Goal: Information Seeking & Learning: Find specific fact

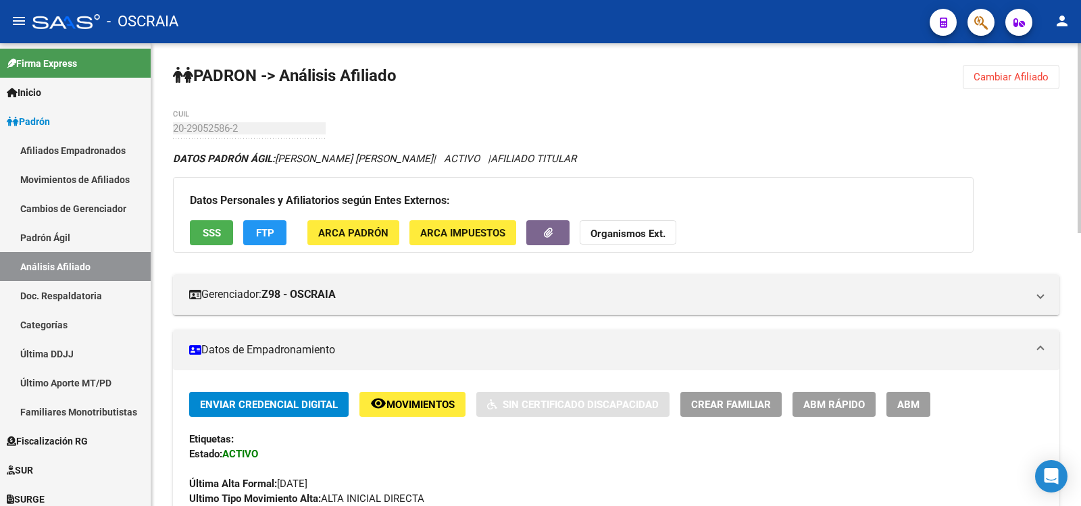
scroll to position [654, 0]
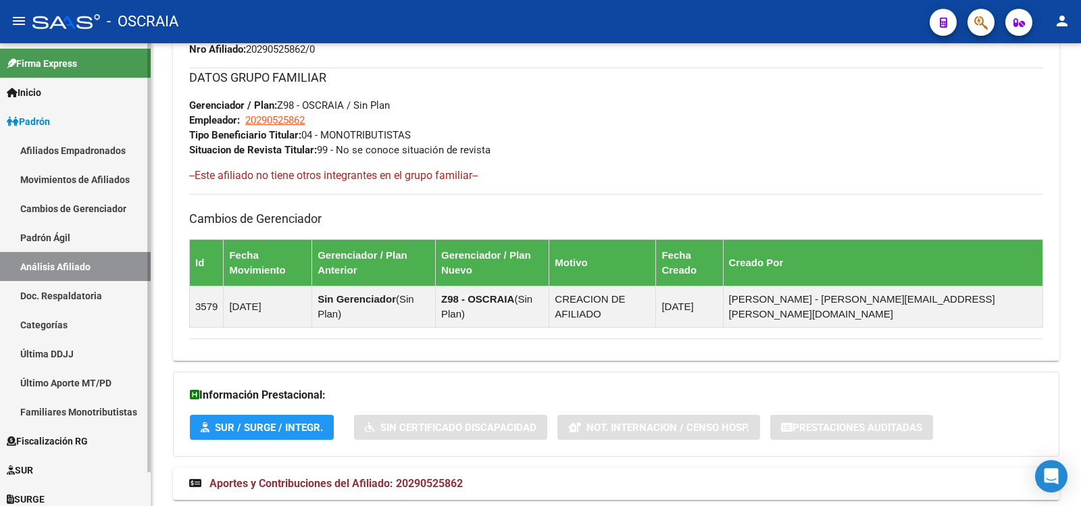
click at [63, 236] on link "Padrón Ágil" at bounding box center [75, 237] width 151 height 29
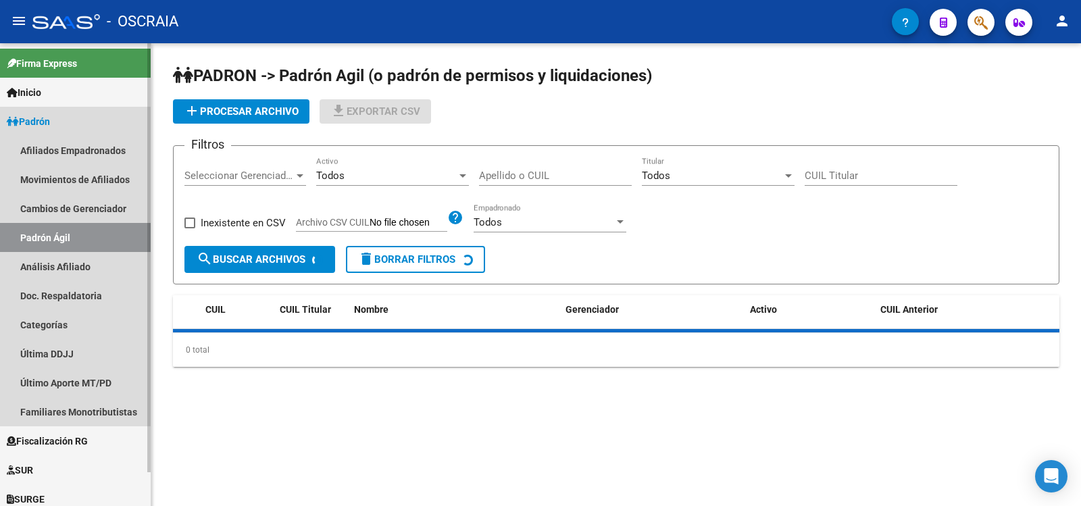
click at [70, 263] on link "Análisis Afiliado" at bounding box center [75, 266] width 151 height 29
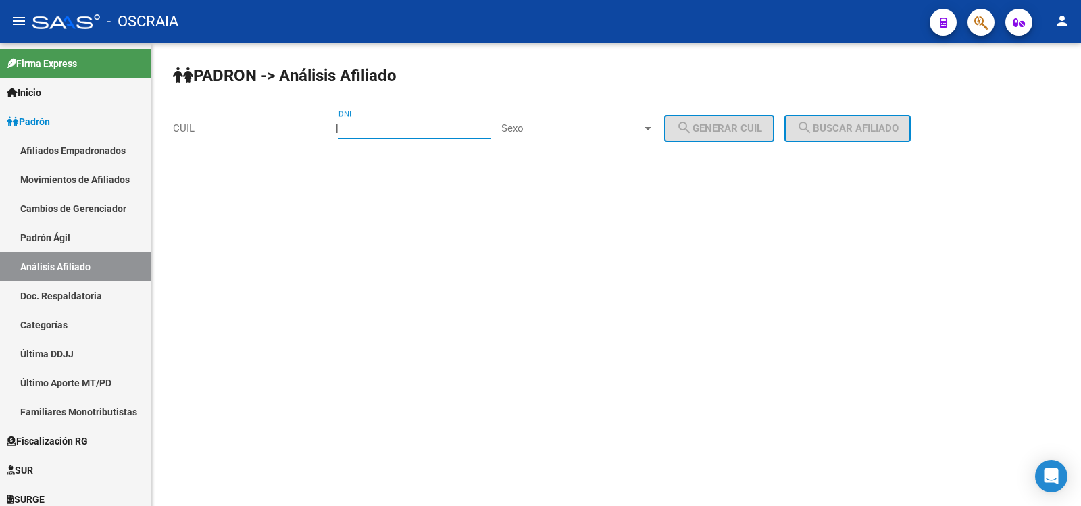
click at [386, 125] on input "DNI" at bounding box center [415, 128] width 153 height 12
type input "93897645"
click at [533, 120] on div "Sexo Sexo" at bounding box center [577, 123] width 153 height 29
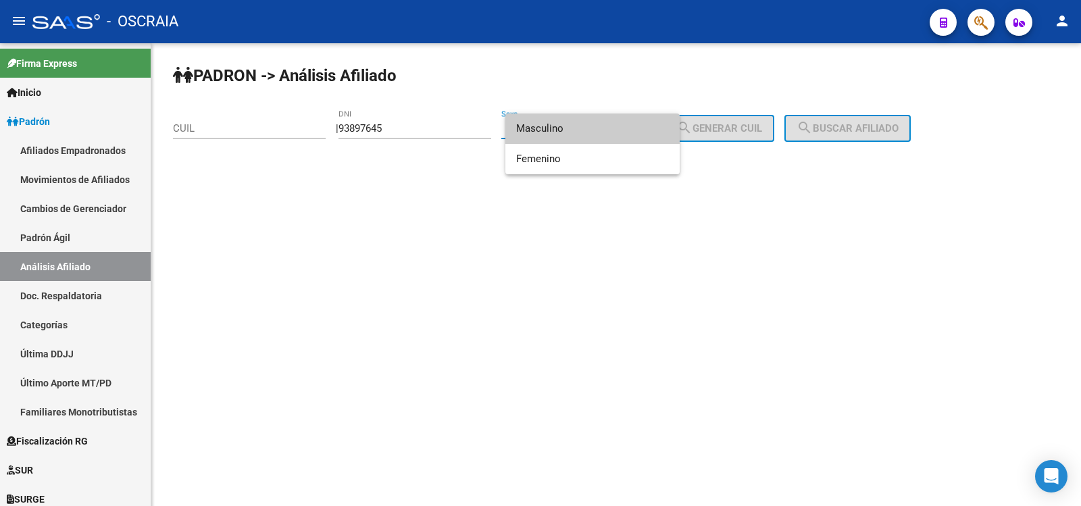
click at [558, 127] on span "Masculino" at bounding box center [592, 129] width 153 height 30
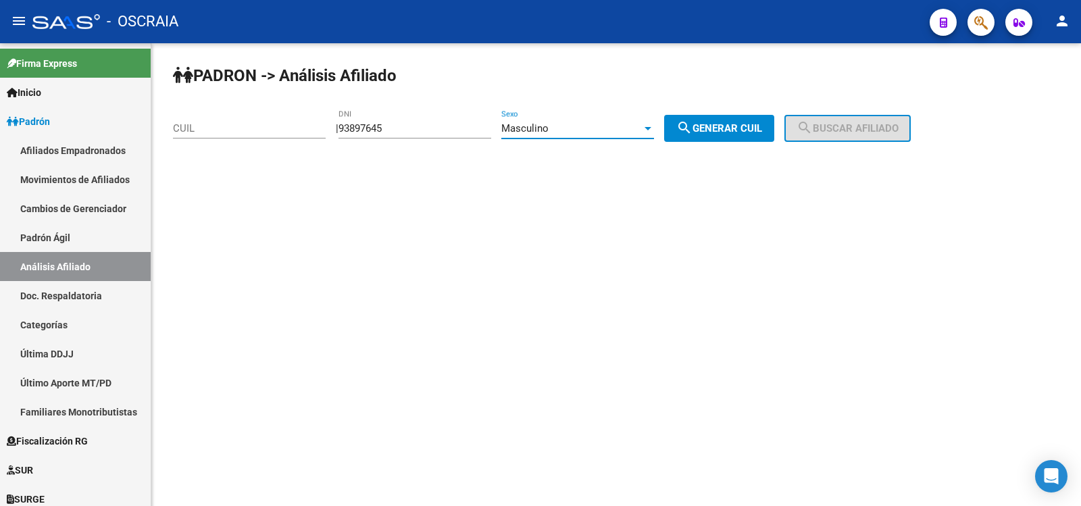
click at [740, 137] on button "search Generar CUIL" at bounding box center [719, 128] width 110 height 27
type input "20-93897645-8"
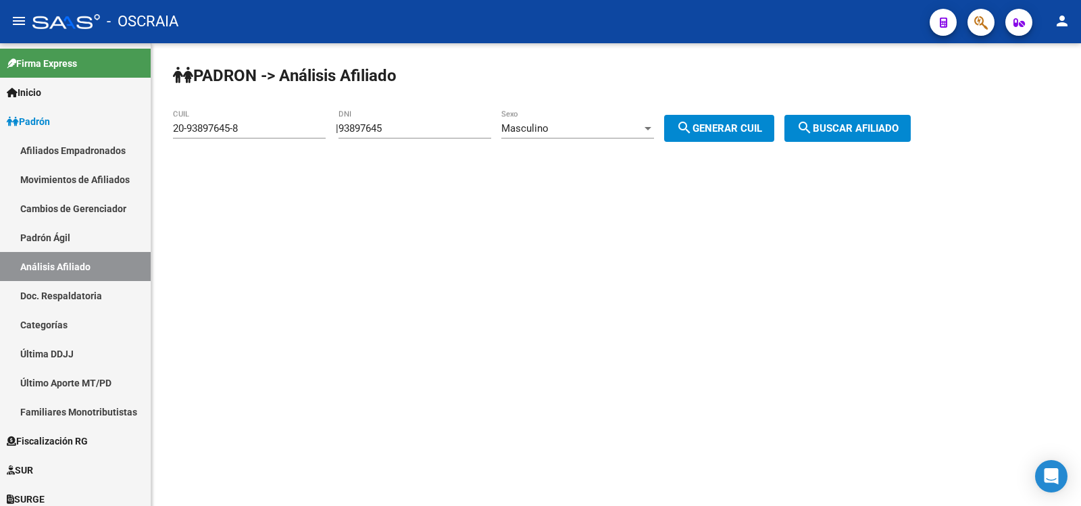
click at [853, 129] on span "search Buscar afiliado" at bounding box center [848, 128] width 102 height 12
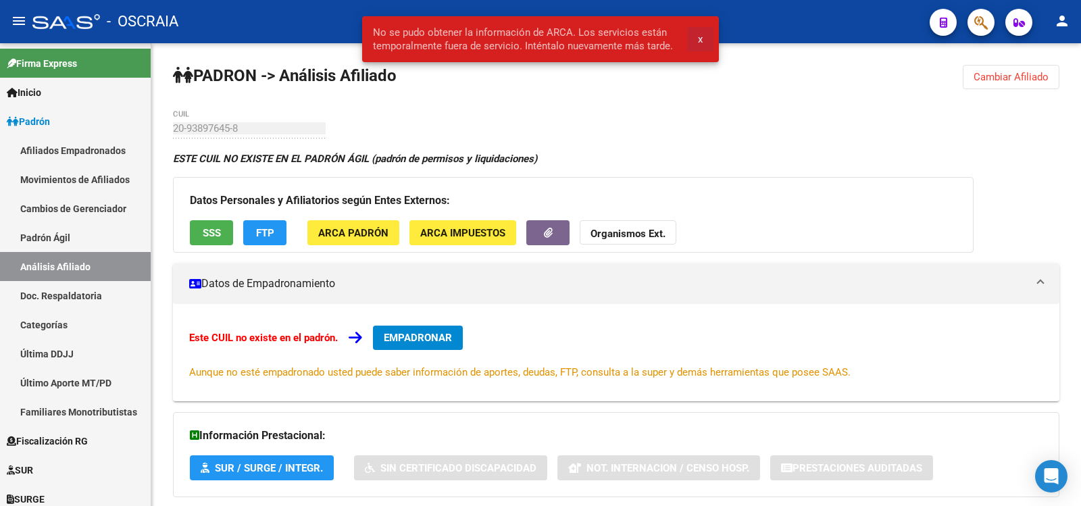
click at [704, 41] on button "x" at bounding box center [700, 39] width 26 height 24
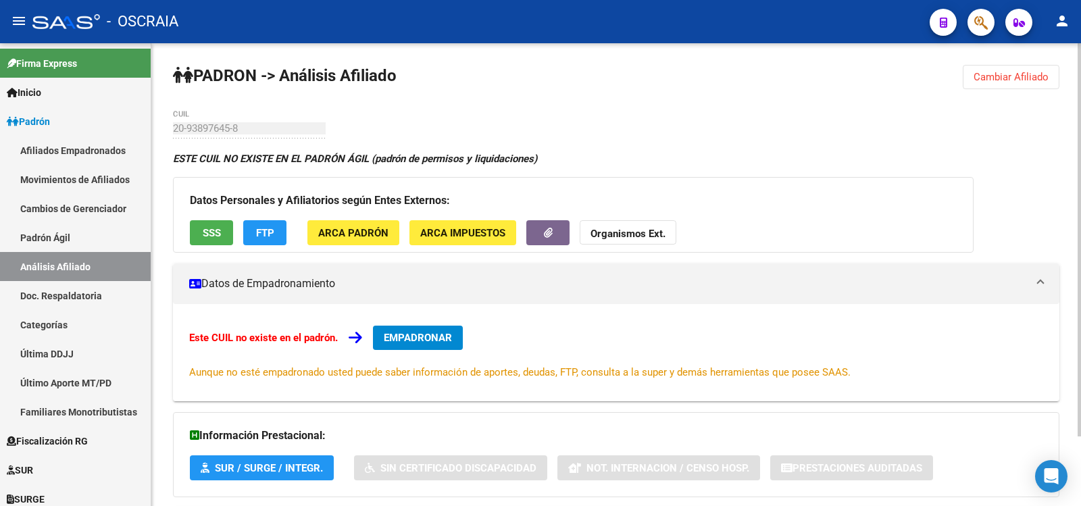
scroll to position [82, 0]
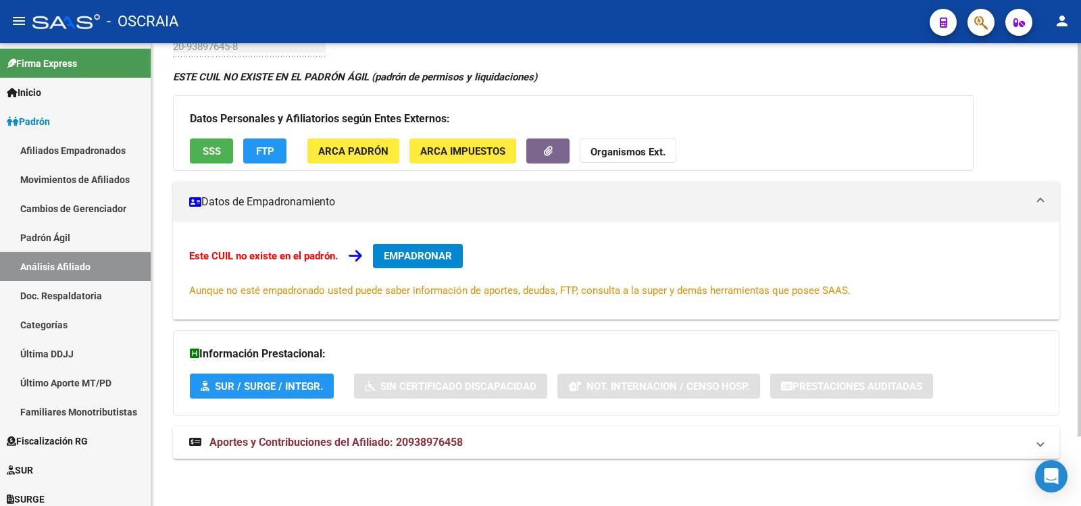
click at [448, 443] on span "Aportes y Contribuciones del Afiliado: 20938976458" at bounding box center [336, 442] width 253 height 13
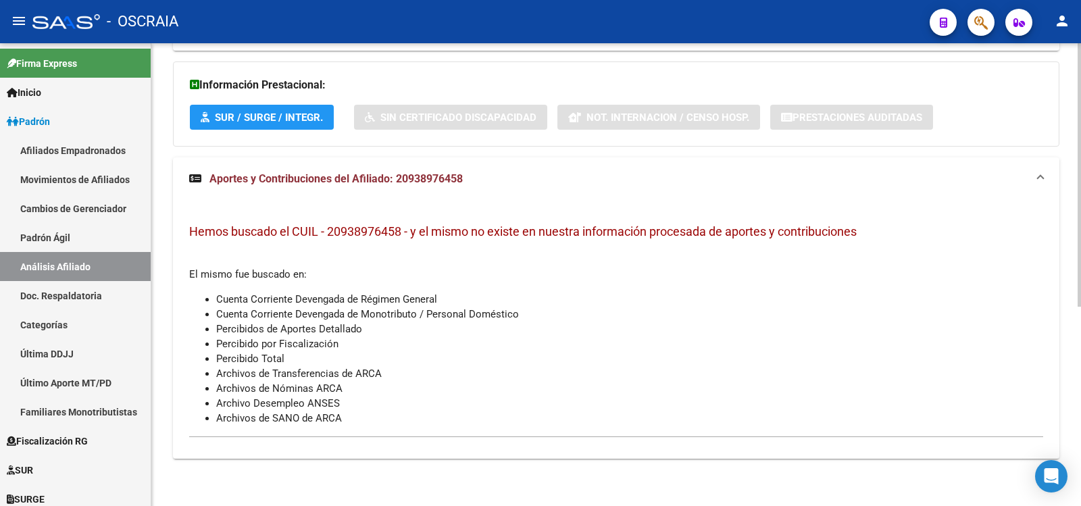
scroll to position [0, 0]
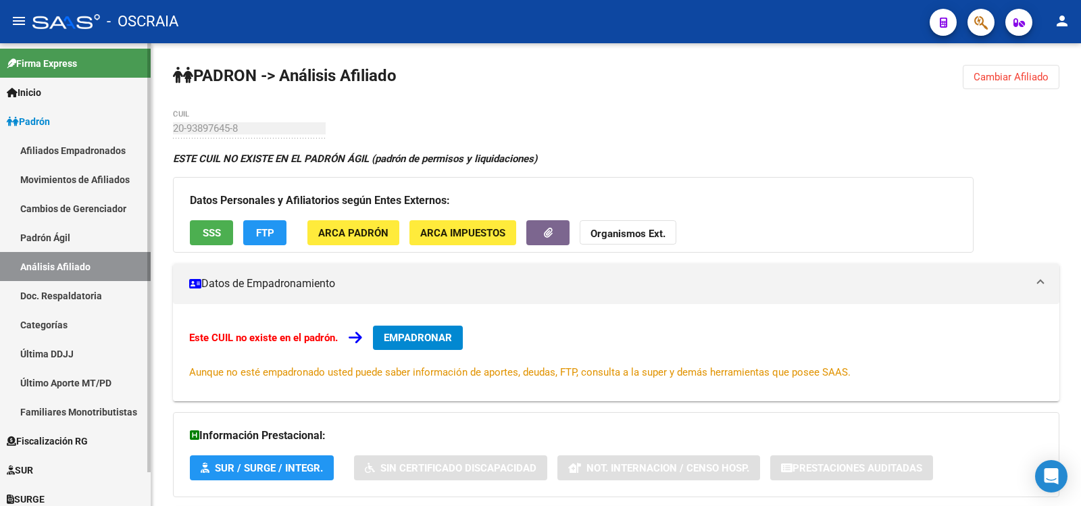
click at [105, 233] on link "Padrón Ágil" at bounding box center [75, 237] width 151 height 29
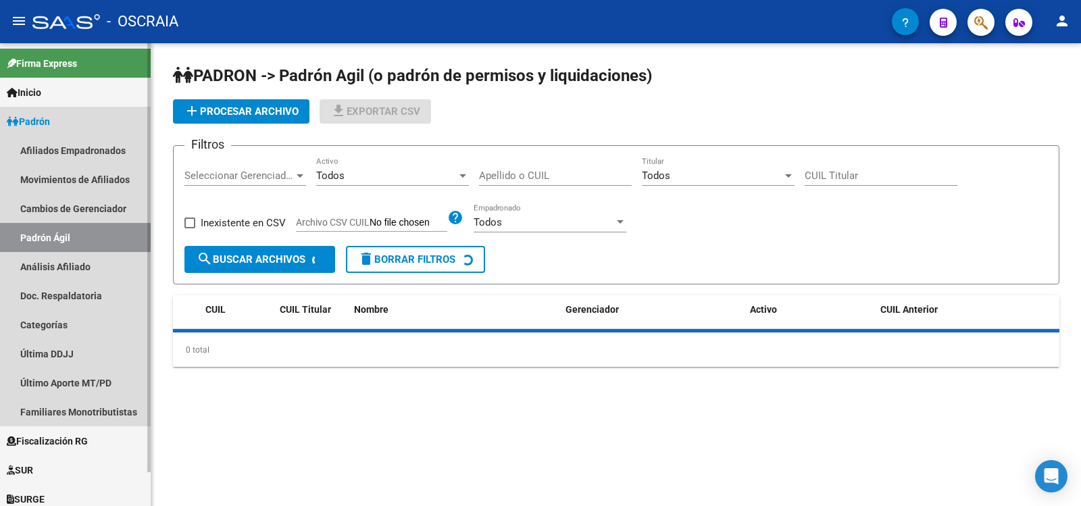
click at [119, 265] on link "Análisis Afiliado" at bounding box center [75, 266] width 151 height 29
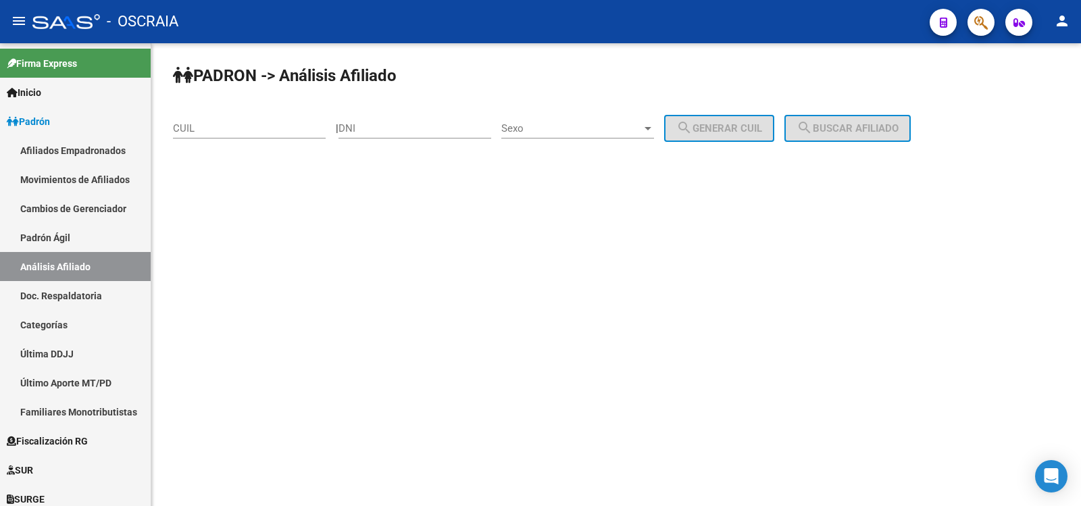
click at [284, 130] on input "CUIL" at bounding box center [249, 128] width 153 height 12
paste input "27-23391517-9"
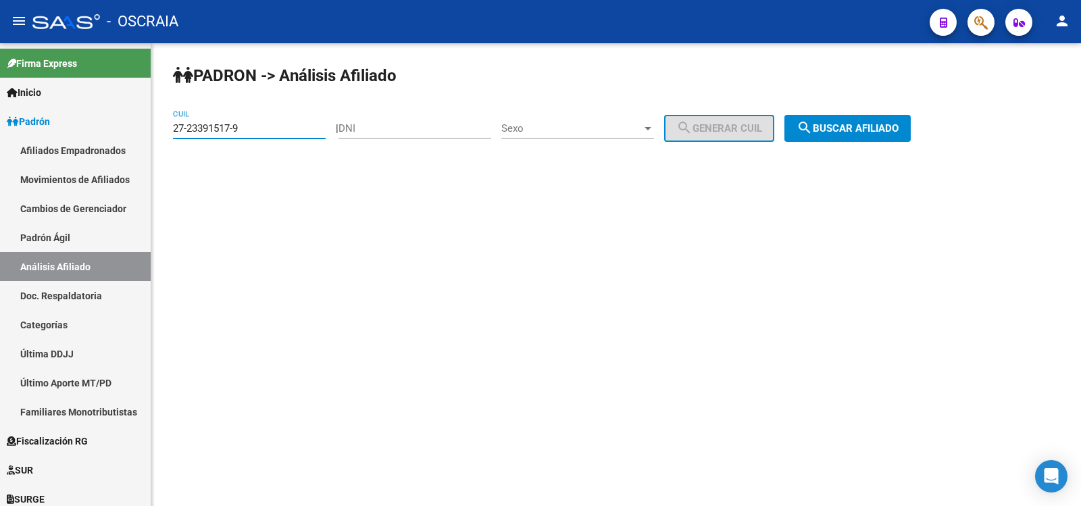
type input "27-23391517-9"
click at [905, 117] on button "search Buscar afiliado" at bounding box center [848, 128] width 126 height 27
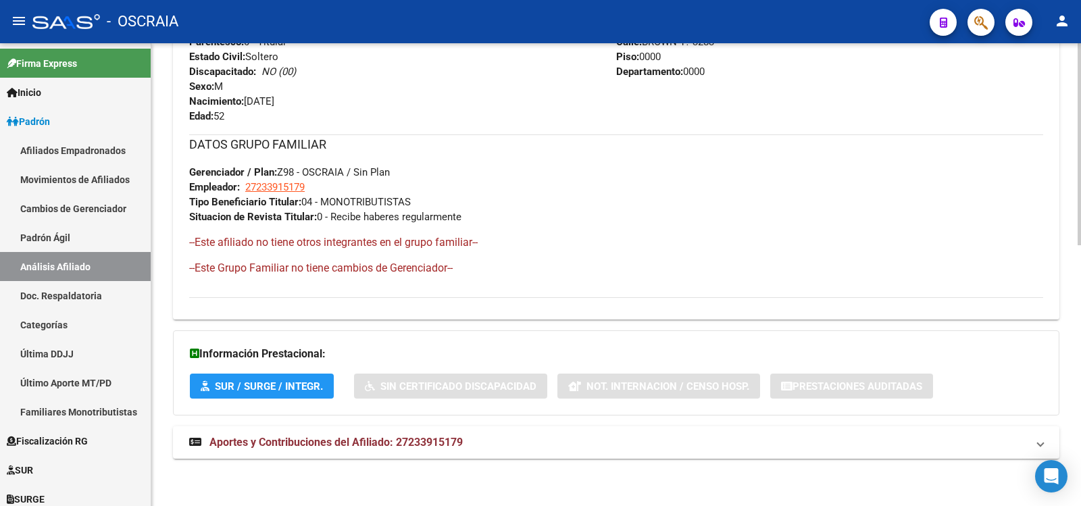
scroll to position [147, 0]
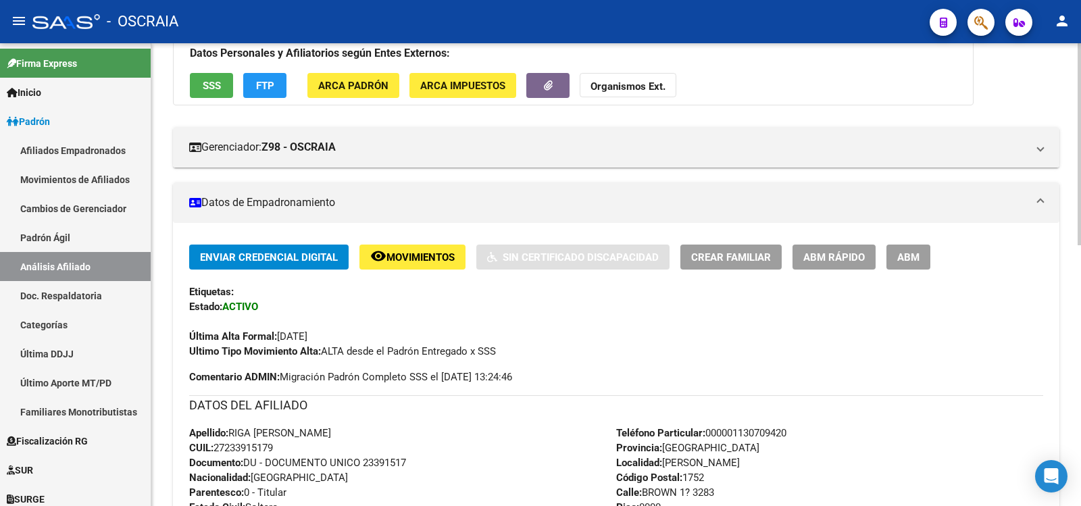
copy span "RIGA [PERSON_NAME]"
drag, startPoint x: 337, startPoint y: 436, endPoint x: 232, endPoint y: 435, distance: 104.8
click at [232, 435] on span "Apellido: RIGA [PERSON_NAME]" at bounding box center [260, 433] width 142 height 12
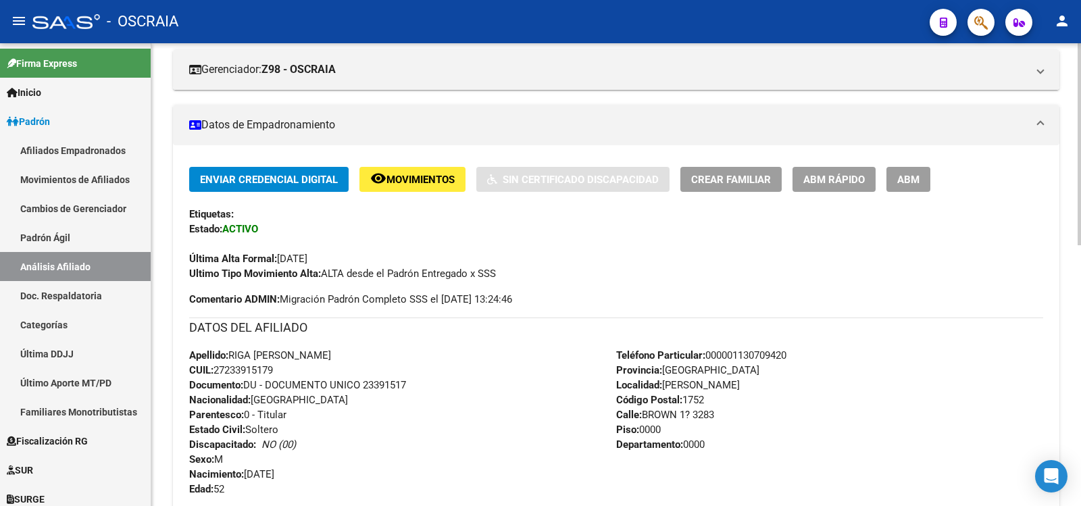
scroll to position [598, 0]
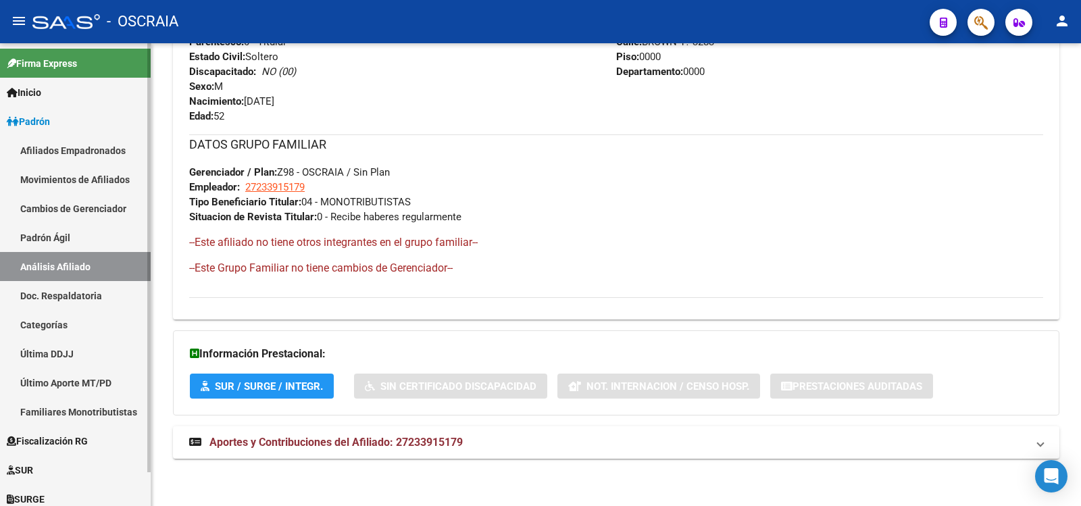
drag, startPoint x: 68, startPoint y: 245, endPoint x: 60, endPoint y: 269, distance: 24.8
click at [66, 245] on link "Padrón Ágil" at bounding box center [75, 237] width 151 height 29
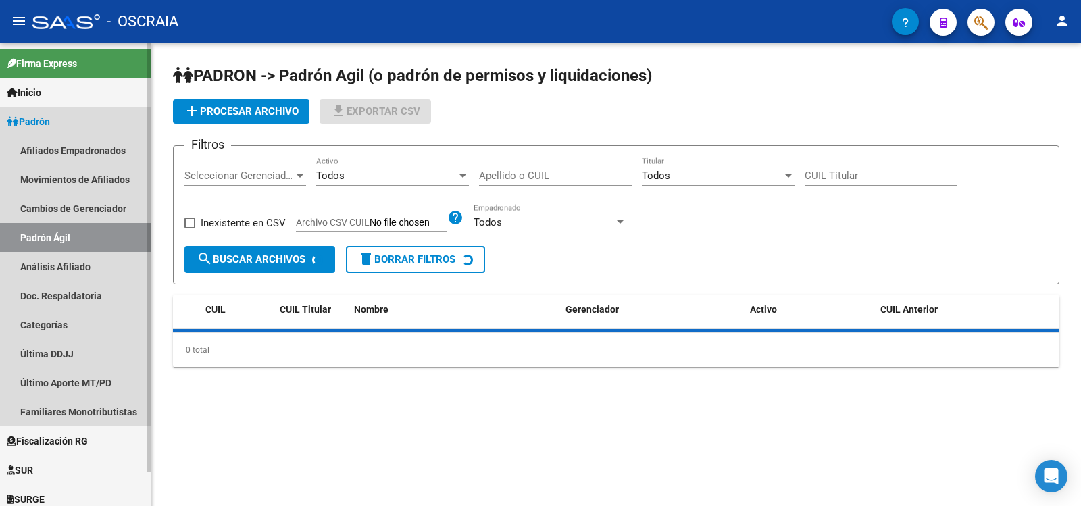
click at [60, 269] on link "Análisis Afiliado" at bounding box center [75, 266] width 151 height 29
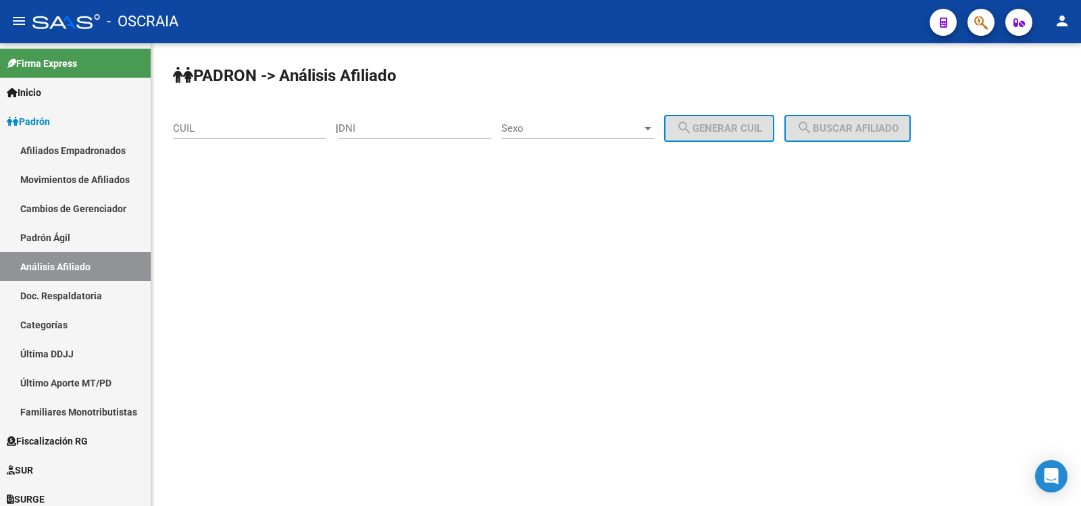
click at [297, 119] on div "CUIL" at bounding box center [249, 123] width 153 height 29
paste input "20-24624047-8"
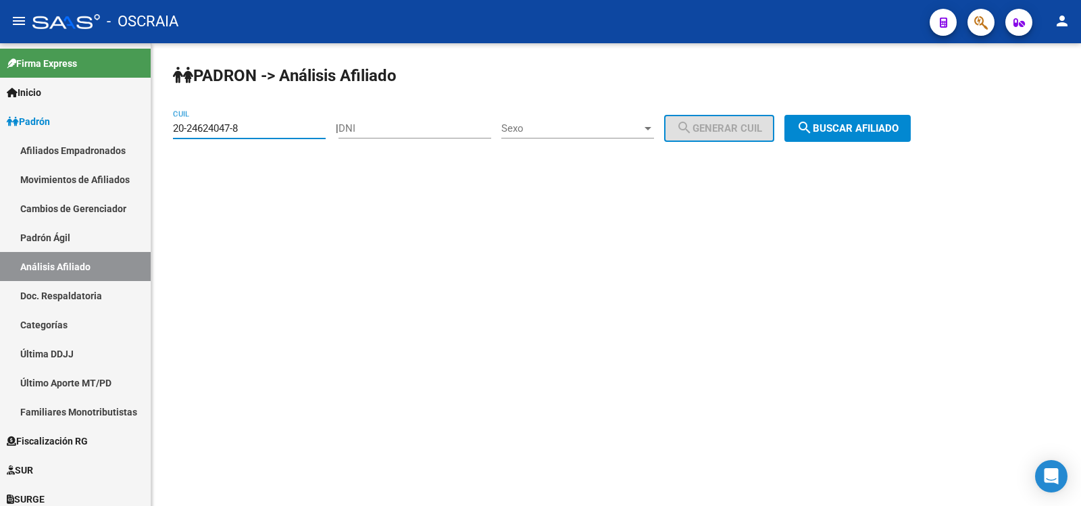
type input "20-24624047-8"
click at [852, 118] on button "search Buscar afiliado" at bounding box center [848, 128] width 126 height 27
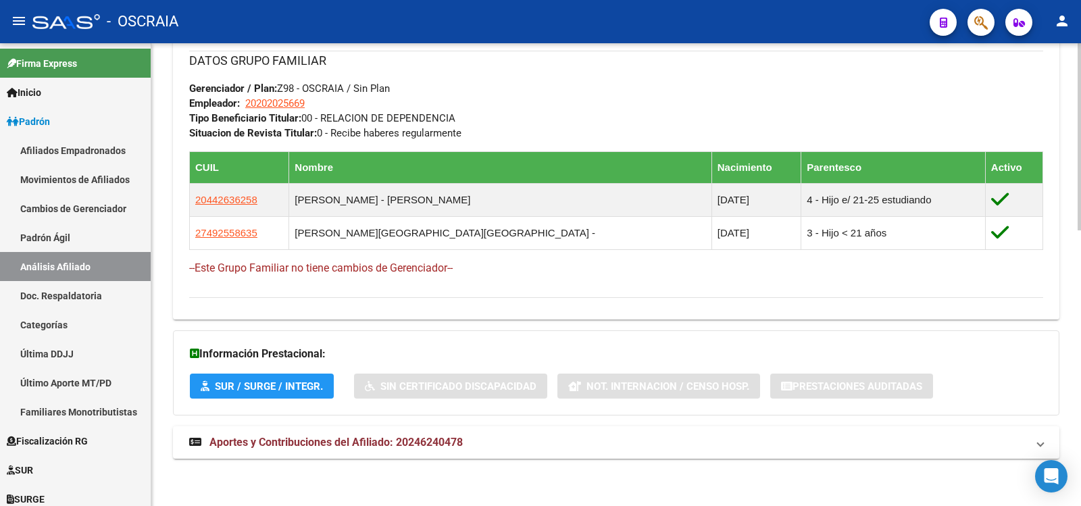
scroll to position [6, 0]
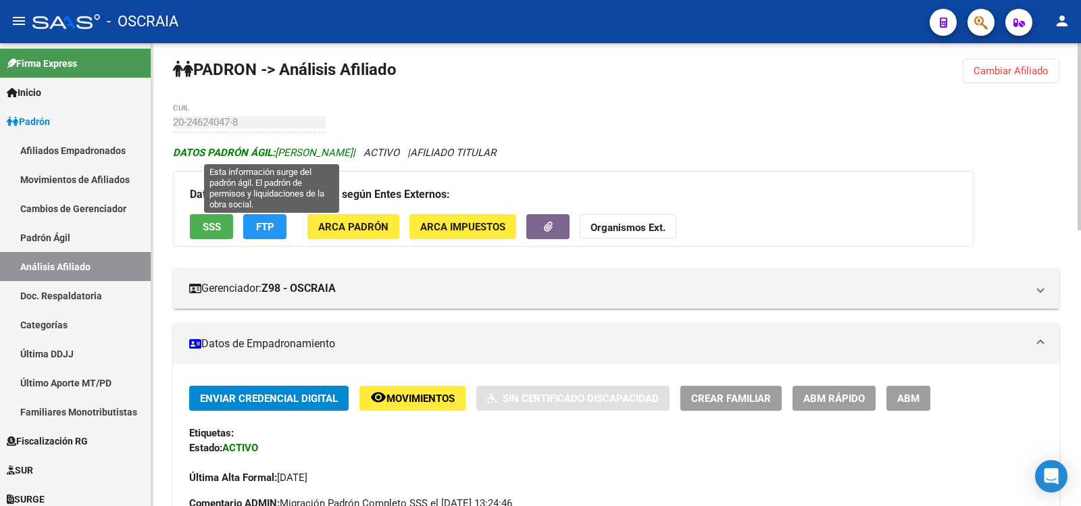
copy span "[PERSON_NAME]"
drag, startPoint x: 366, startPoint y: 149, endPoint x: 279, endPoint y: 155, distance: 87.4
click at [279, 155] on span "DATOS PADRÓN ÁGIL: [PERSON_NAME]" at bounding box center [263, 153] width 180 height 12
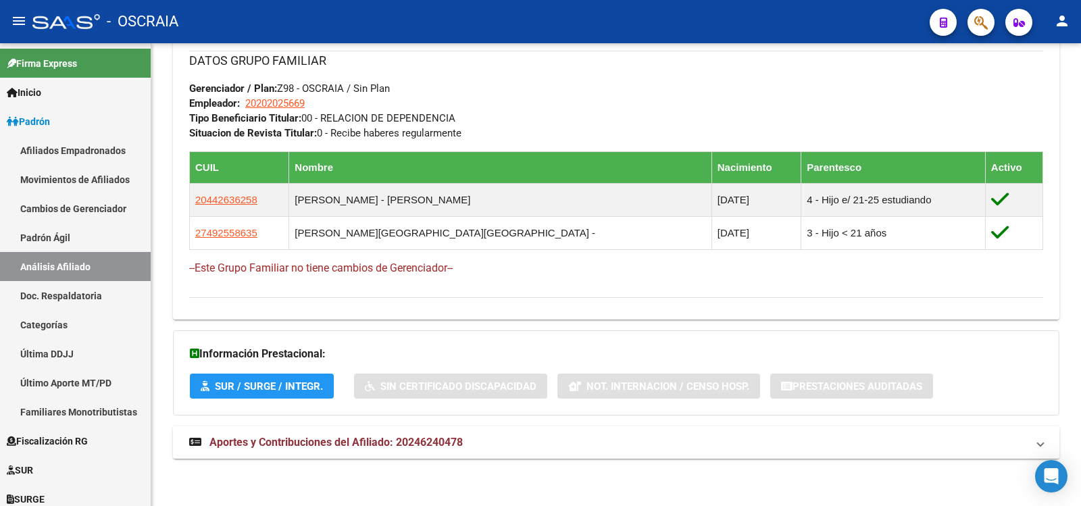
scroll to position [231, 0]
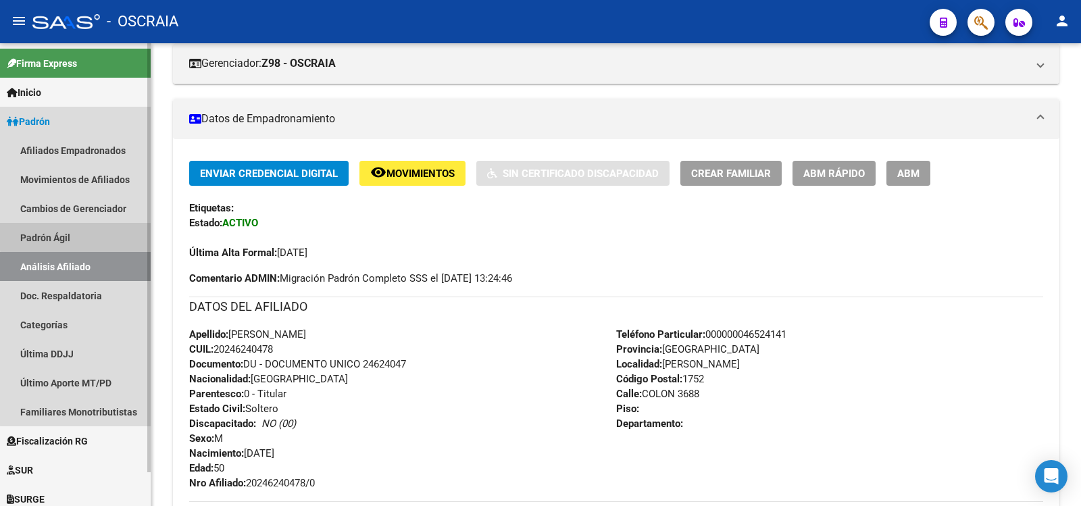
drag, startPoint x: 82, startPoint y: 237, endPoint x: 80, endPoint y: 262, distance: 25.1
click at [82, 237] on link "Padrón Ágil" at bounding box center [75, 237] width 151 height 29
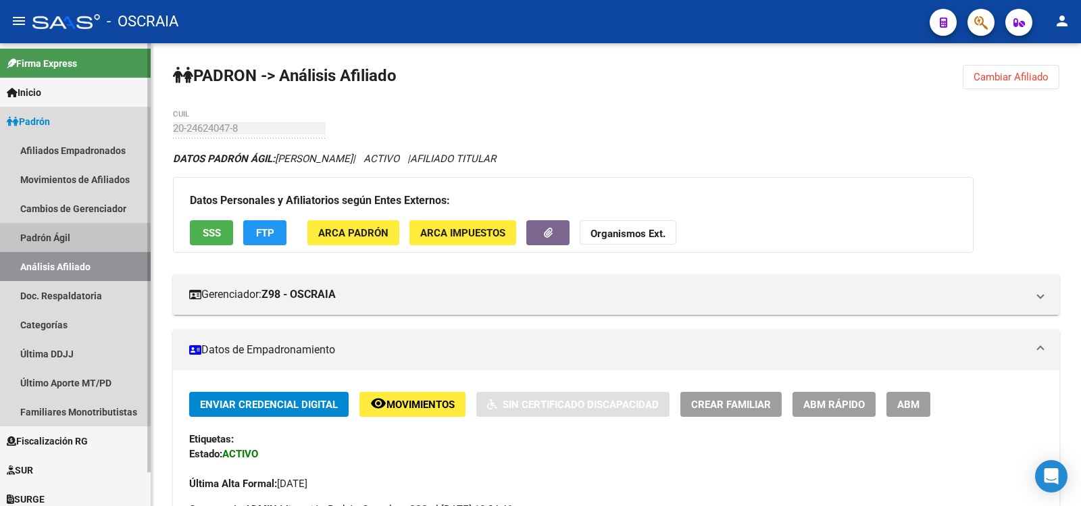
click at [80, 262] on link "Análisis Afiliado" at bounding box center [75, 266] width 151 height 29
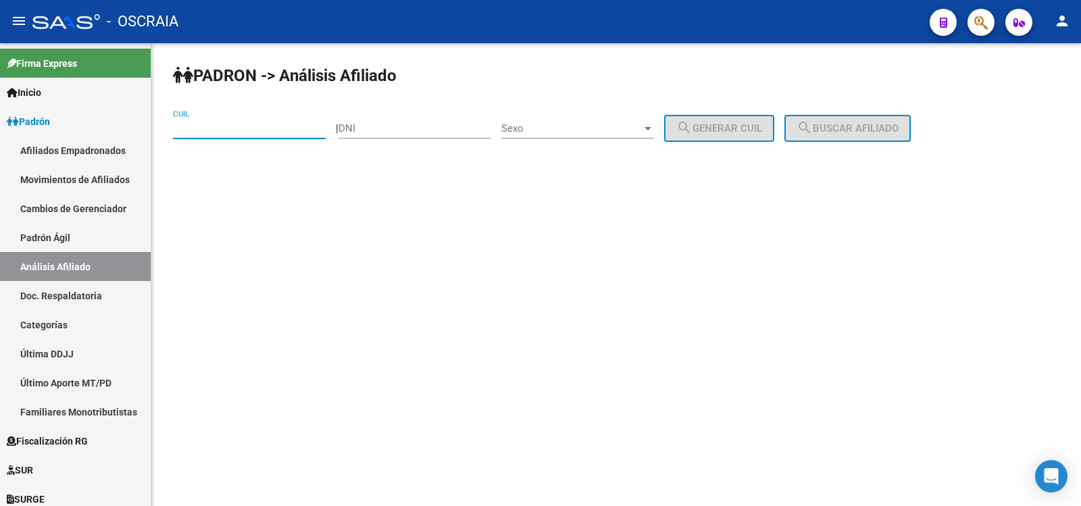
drag, startPoint x: 234, startPoint y: 131, endPoint x: 293, endPoint y: 130, distance: 58.8
click at [235, 130] on input "CUIL" at bounding box center [249, 128] width 153 height 12
paste input "27-35774866-1"
type input "27-35774866-1"
click at [835, 124] on span "search Buscar afiliado" at bounding box center [848, 128] width 102 height 12
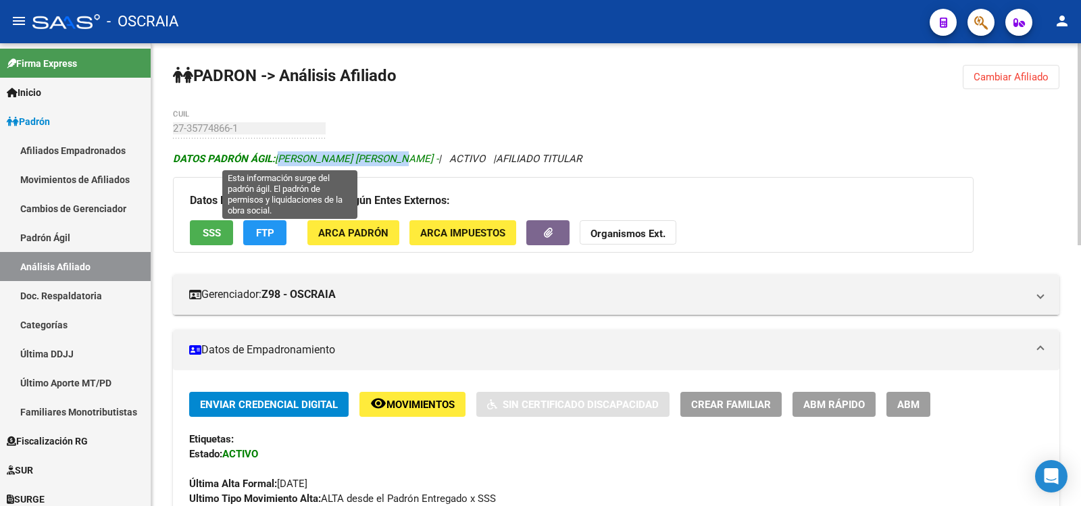
copy span "[PERSON_NAME] [PERSON_NAME]"
drag, startPoint x: 398, startPoint y: 155, endPoint x: 278, endPoint y: 157, distance: 120.3
click at [278, 157] on span "DATOS PADRÓN ÁGIL: [PERSON_NAME] [PERSON_NAME] -" at bounding box center [306, 159] width 266 height 12
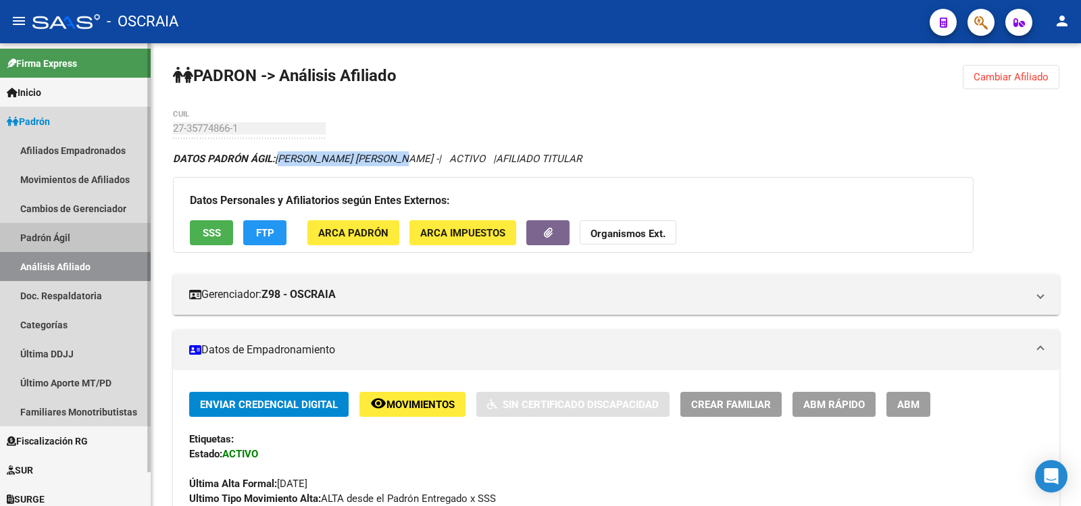
drag, startPoint x: 89, startPoint y: 228, endPoint x: 89, endPoint y: 236, distance: 8.1
click at [89, 228] on link "Padrón Ágil" at bounding box center [75, 237] width 151 height 29
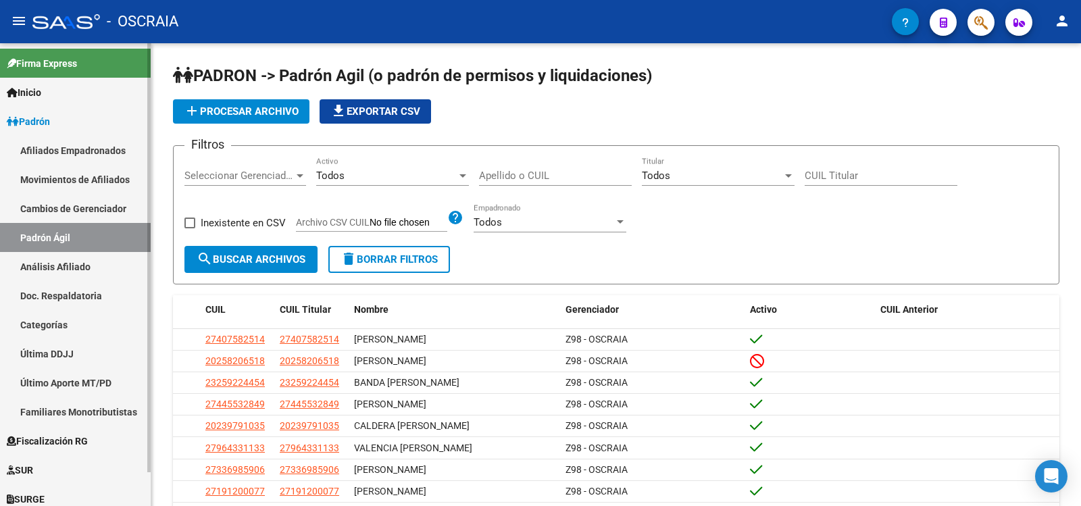
click at [107, 259] on link "Análisis Afiliado" at bounding box center [75, 266] width 151 height 29
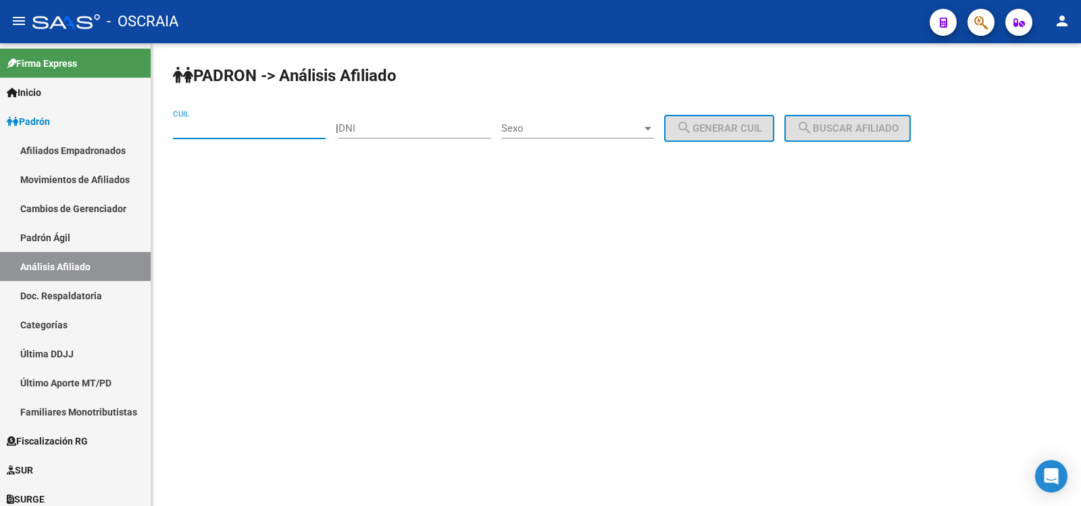
click at [262, 126] on input "CUIL" at bounding box center [249, 128] width 153 height 12
paste input "20-35860225-9"
type input "20-35860225-9"
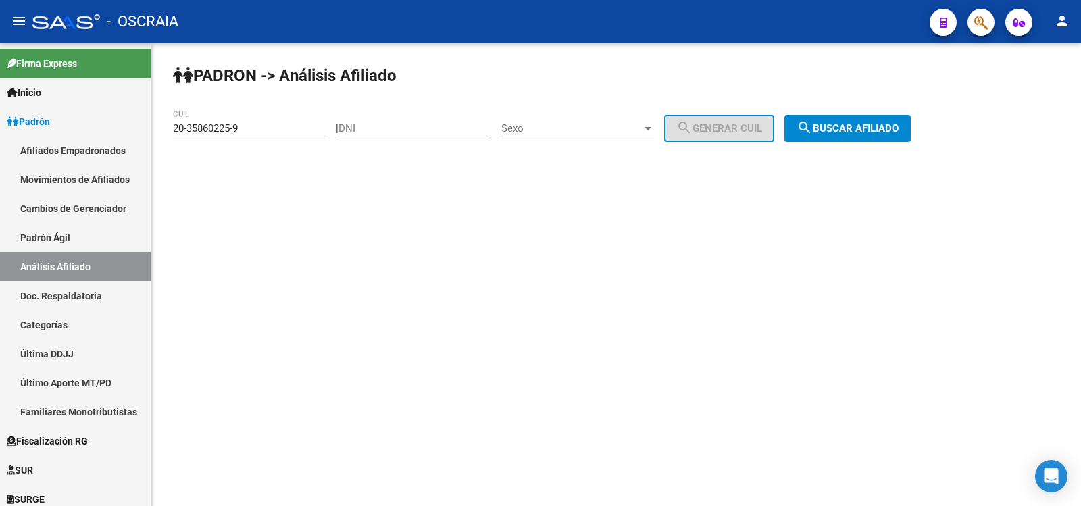
click at [841, 111] on div "PADRON -> Análisis Afiliado 20-35860225-9 CUIL | DNI Sexo Sexo search Generar C…" at bounding box center [616, 114] width 930 height 142
click at [839, 121] on button "search Buscar afiliado" at bounding box center [848, 128] width 126 height 27
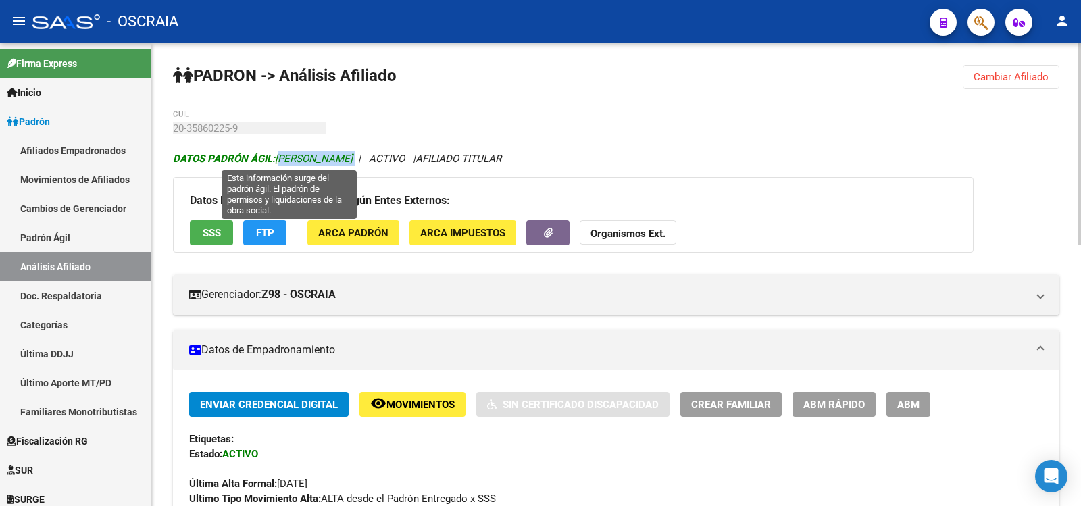
copy span "[PERSON_NAME]"
drag, startPoint x: 397, startPoint y: 157, endPoint x: 278, endPoint y: 155, distance: 118.3
click at [278, 155] on span "DATOS [PERSON_NAME]: [PERSON_NAME] -" at bounding box center [265, 159] width 185 height 12
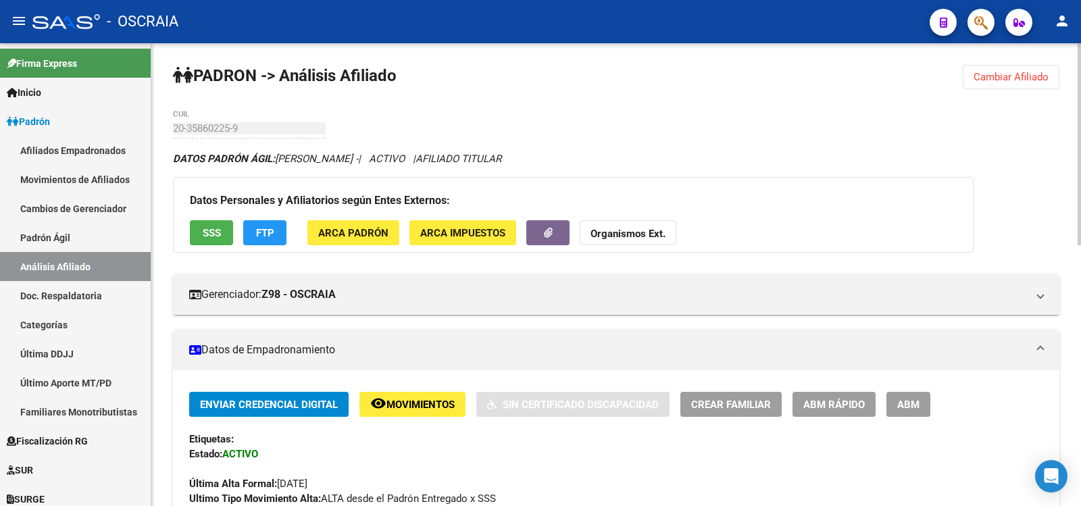
scroll to position [598, 0]
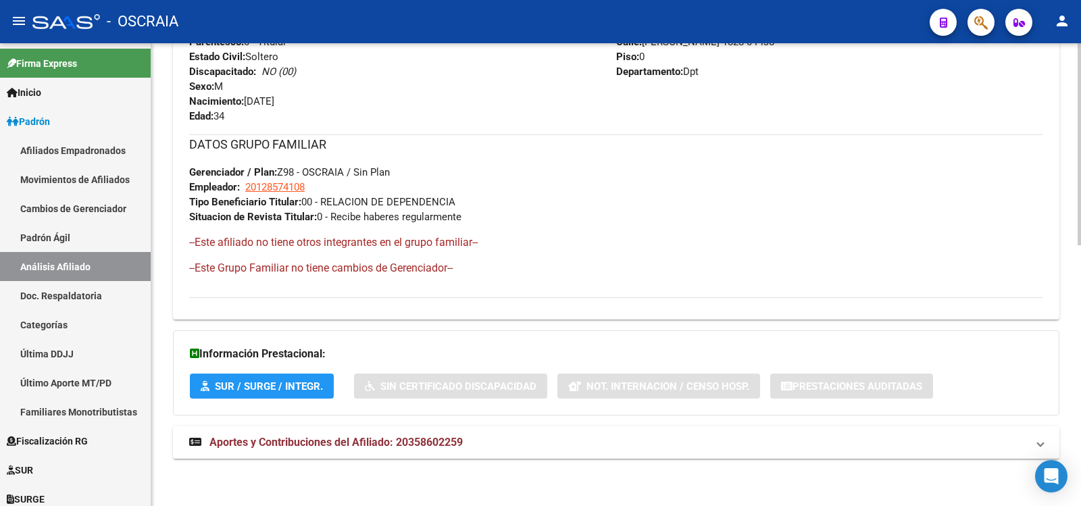
click at [504, 439] on mat-panel-title "Aportes y Contribuciones del Afiliado: 20358602259" at bounding box center [608, 442] width 838 height 15
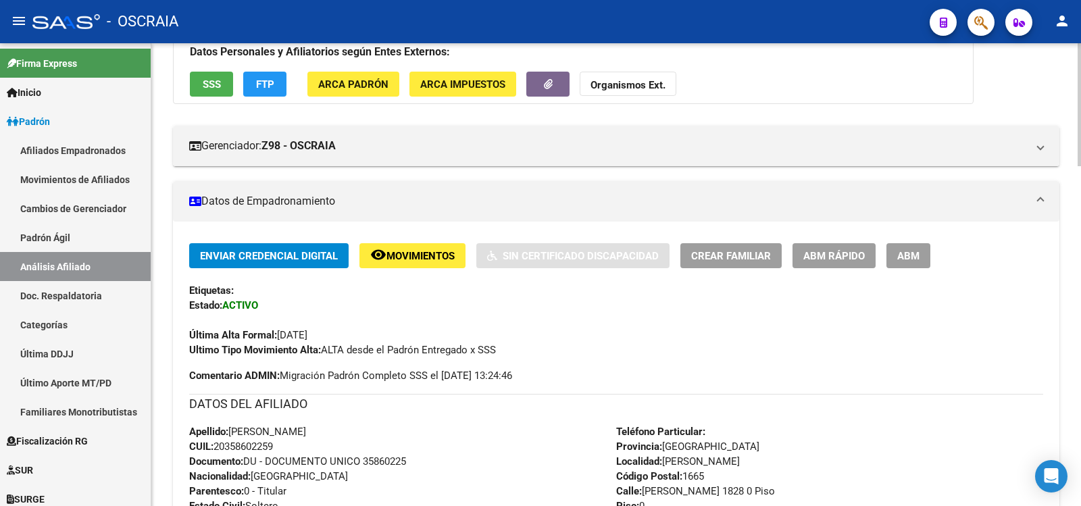
scroll to position [0, 0]
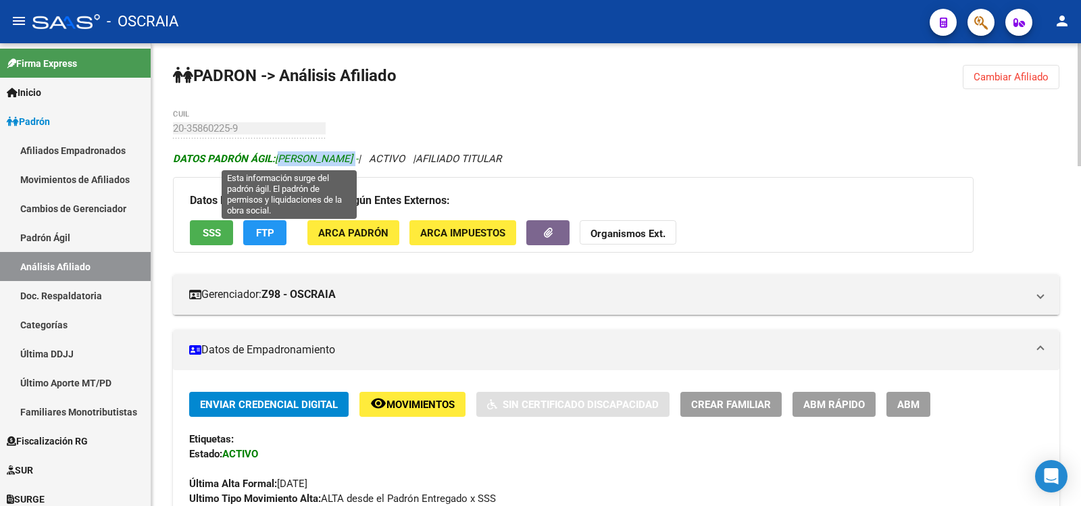
copy span "[PERSON_NAME]"
drag, startPoint x: 396, startPoint y: 159, endPoint x: 278, endPoint y: 161, distance: 117.6
click at [278, 161] on span "DATOS [PERSON_NAME]: [PERSON_NAME] -" at bounding box center [265, 159] width 185 height 12
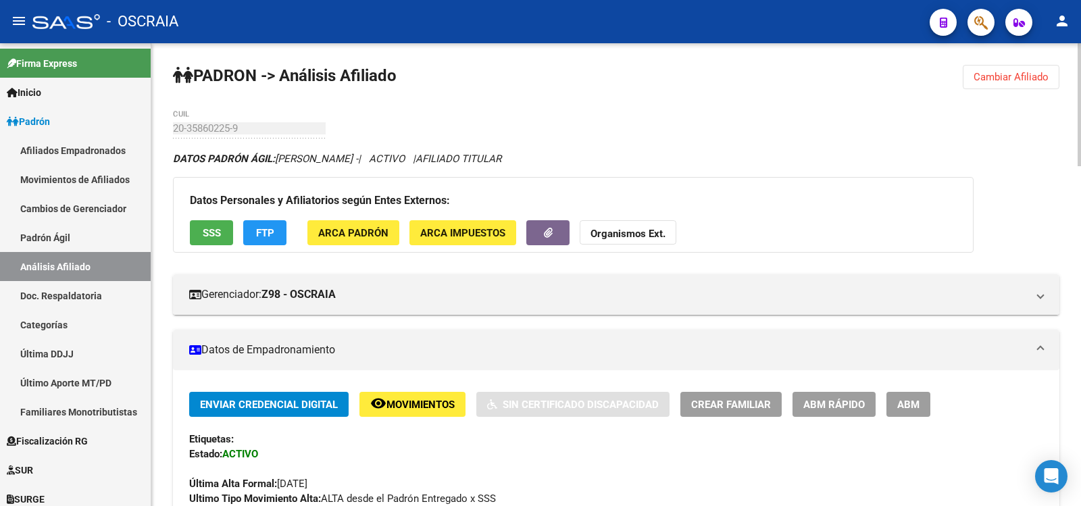
click at [109, 239] on link "Padrón Ágil" at bounding box center [75, 237] width 151 height 29
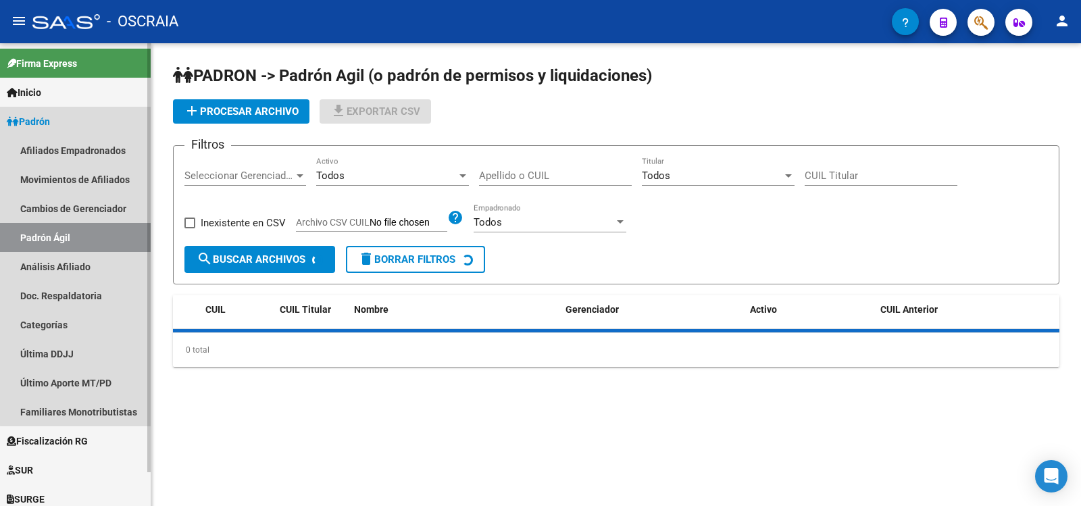
click at [109, 262] on link "Análisis Afiliado" at bounding box center [75, 266] width 151 height 29
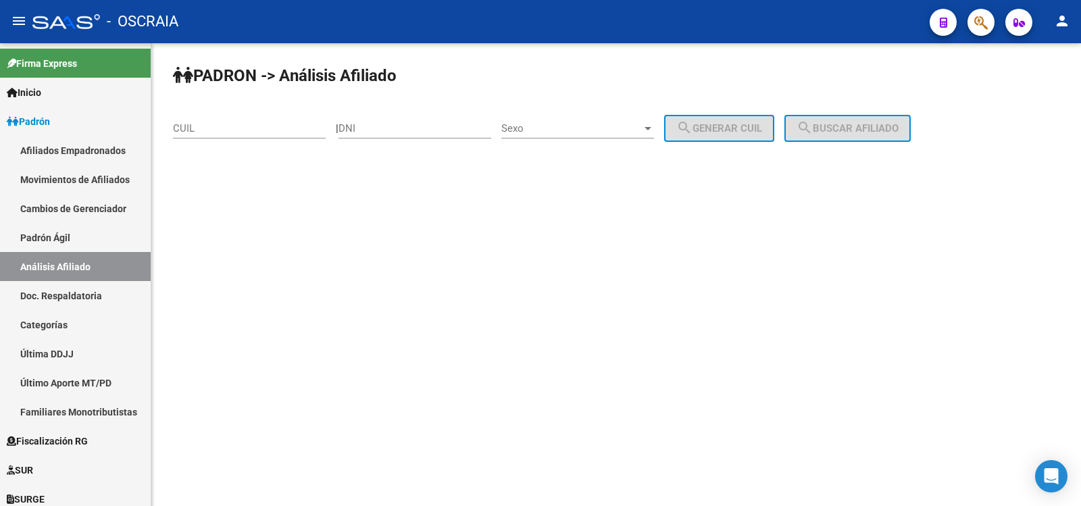
click at [226, 136] on div "CUIL" at bounding box center [249, 123] width 153 height 29
click at [225, 132] on input "CUIL" at bounding box center [249, 128] width 153 height 12
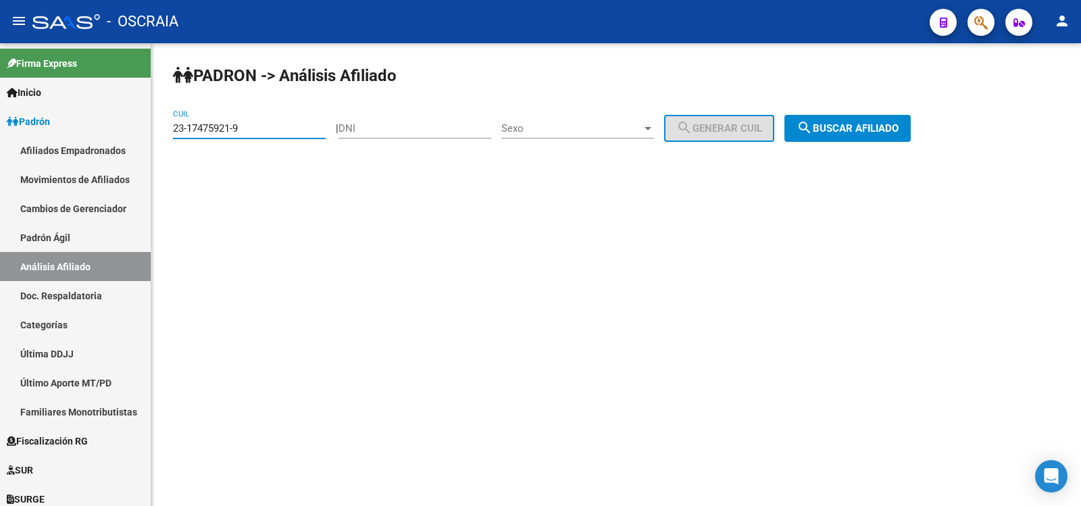
type input "23-17475921-9"
click at [899, 129] on span "search Buscar afiliado" at bounding box center [848, 128] width 102 height 12
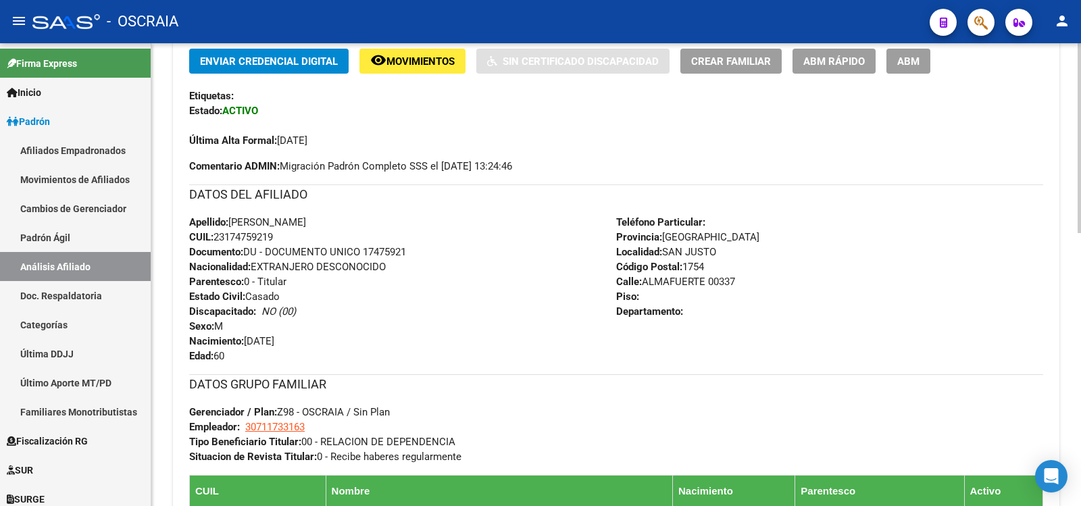
scroll to position [569, 0]
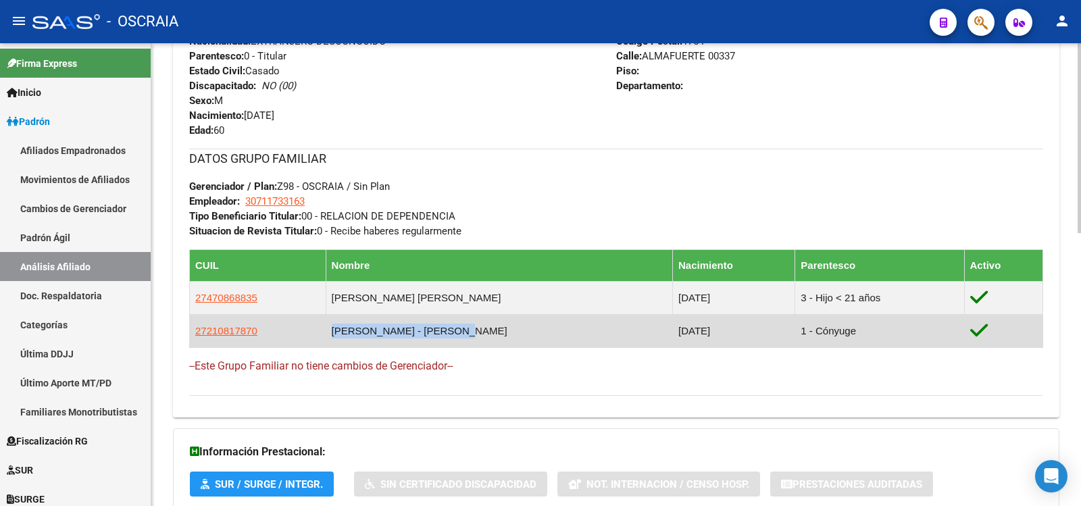
copy td "[PERSON_NAME] - [PERSON_NAME]"
drag, startPoint x: 478, startPoint y: 326, endPoint x: 335, endPoint y: 331, distance: 142.7
click at [335, 331] on td "[PERSON_NAME] - [PERSON_NAME]" at bounding box center [499, 330] width 347 height 33
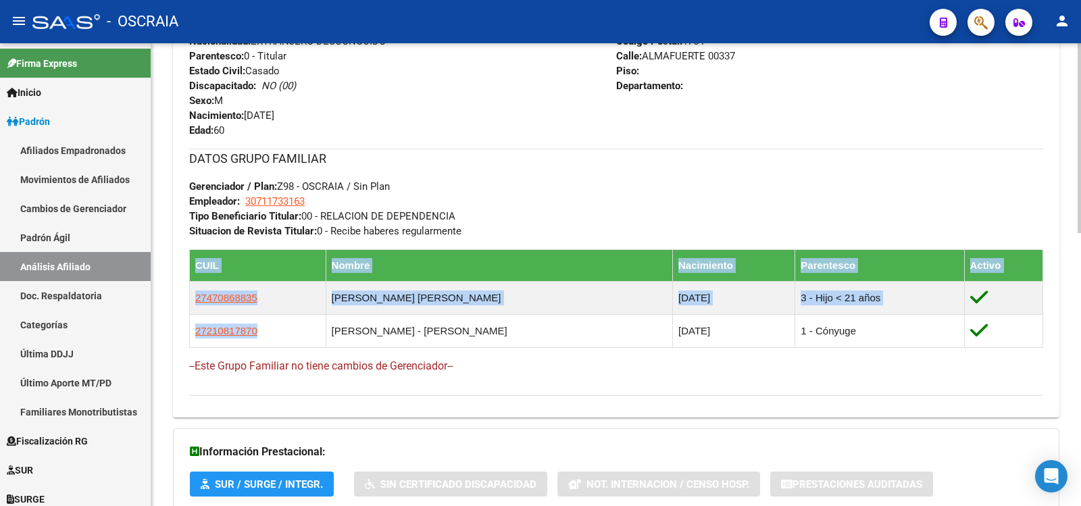
copy table "CUIL Nombre Nacimiento Parentesco Activo 27470868835 [GEOGRAPHIC_DATA][PERSON_N…"
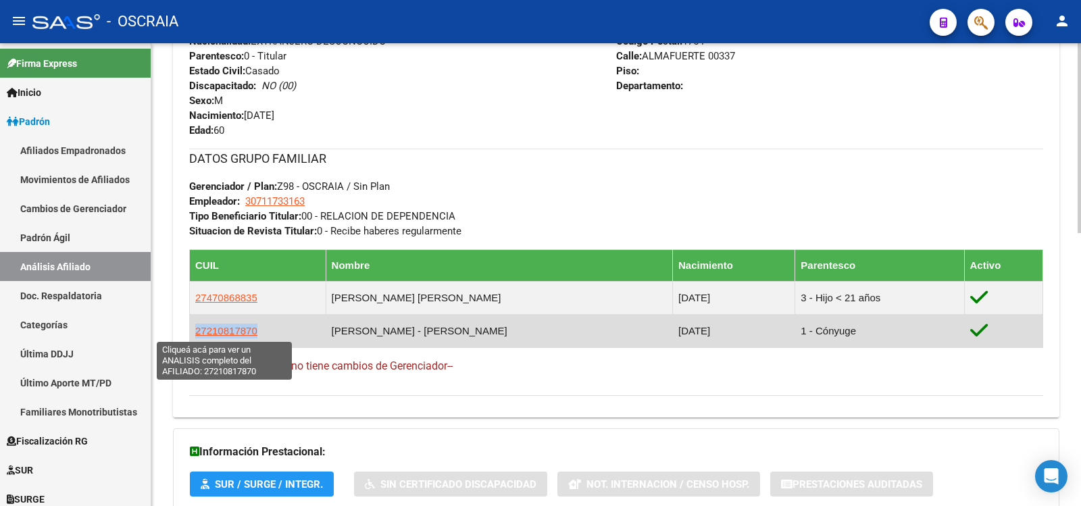
copy span "27210817870"
drag, startPoint x: 232, startPoint y: 339, endPoint x: 196, endPoint y: 336, distance: 36.6
click at [196, 336] on td "27210817870" at bounding box center [258, 330] width 137 height 33
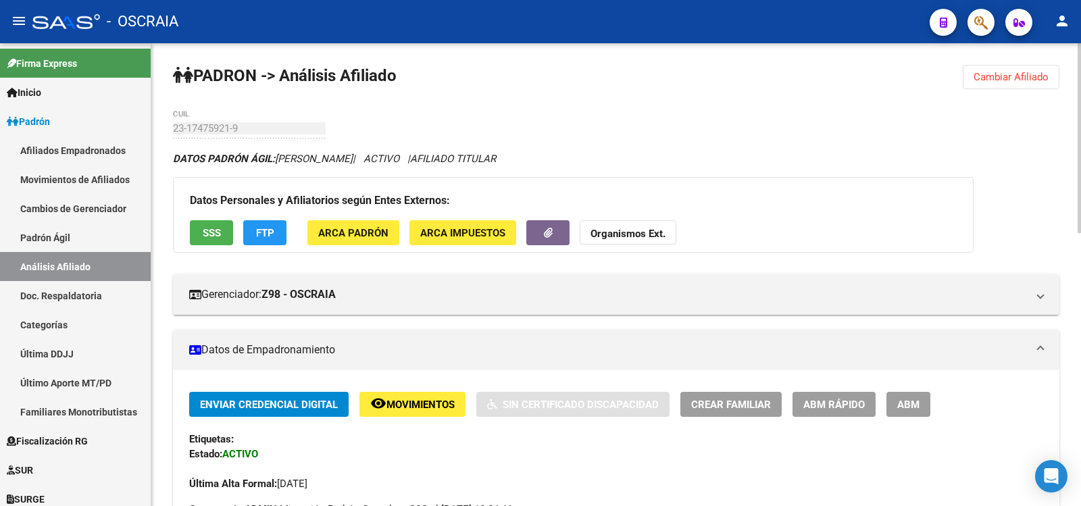
scroll to position [451, 0]
